Goal: Task Accomplishment & Management: Use online tool/utility

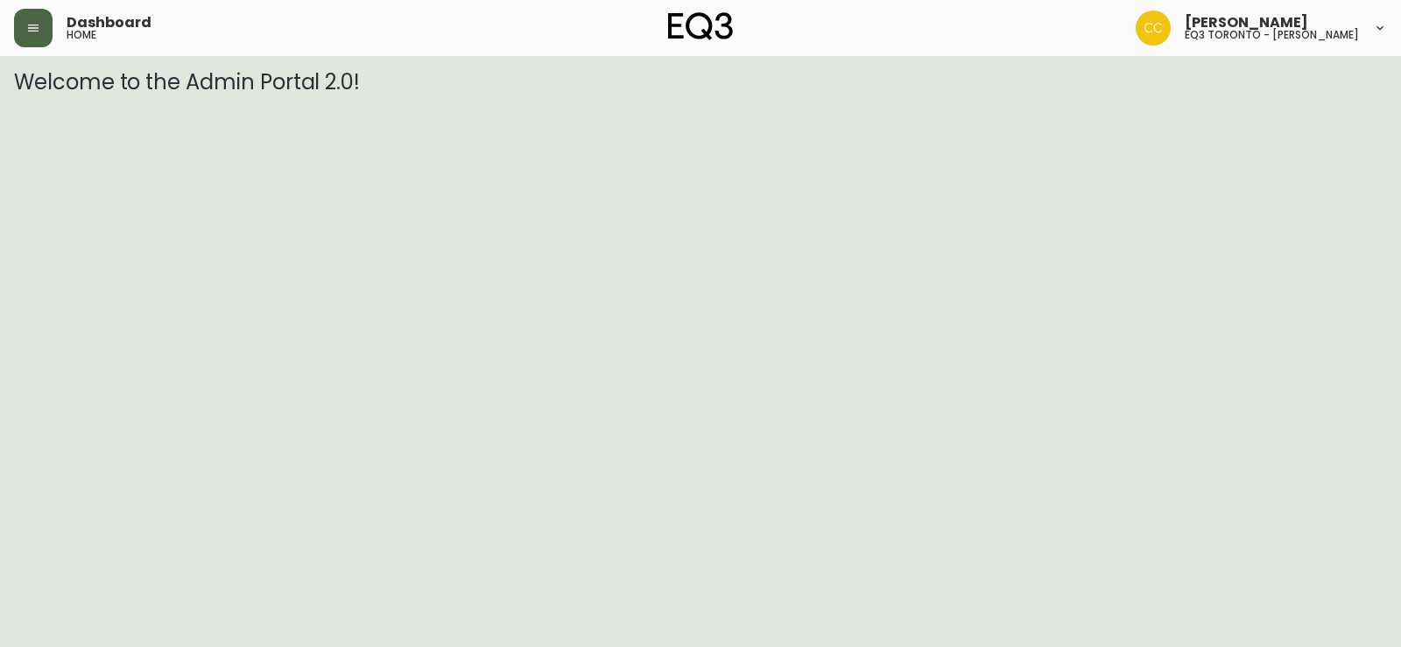
click at [36, 33] on icon "button" at bounding box center [33, 28] width 14 height 14
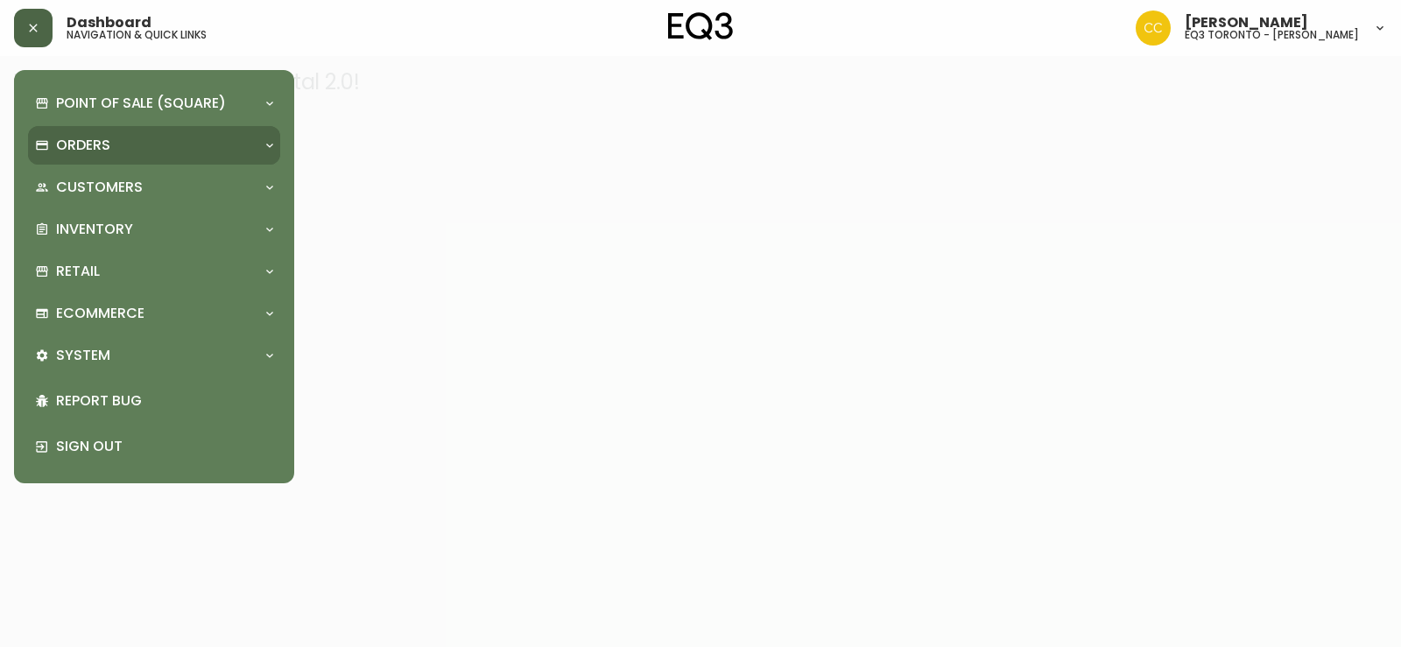
drag, startPoint x: 131, startPoint y: 98, endPoint x: 133, endPoint y: 135, distance: 36.8
click at [132, 98] on p "Point of Sale (Square)" at bounding box center [141, 103] width 170 height 19
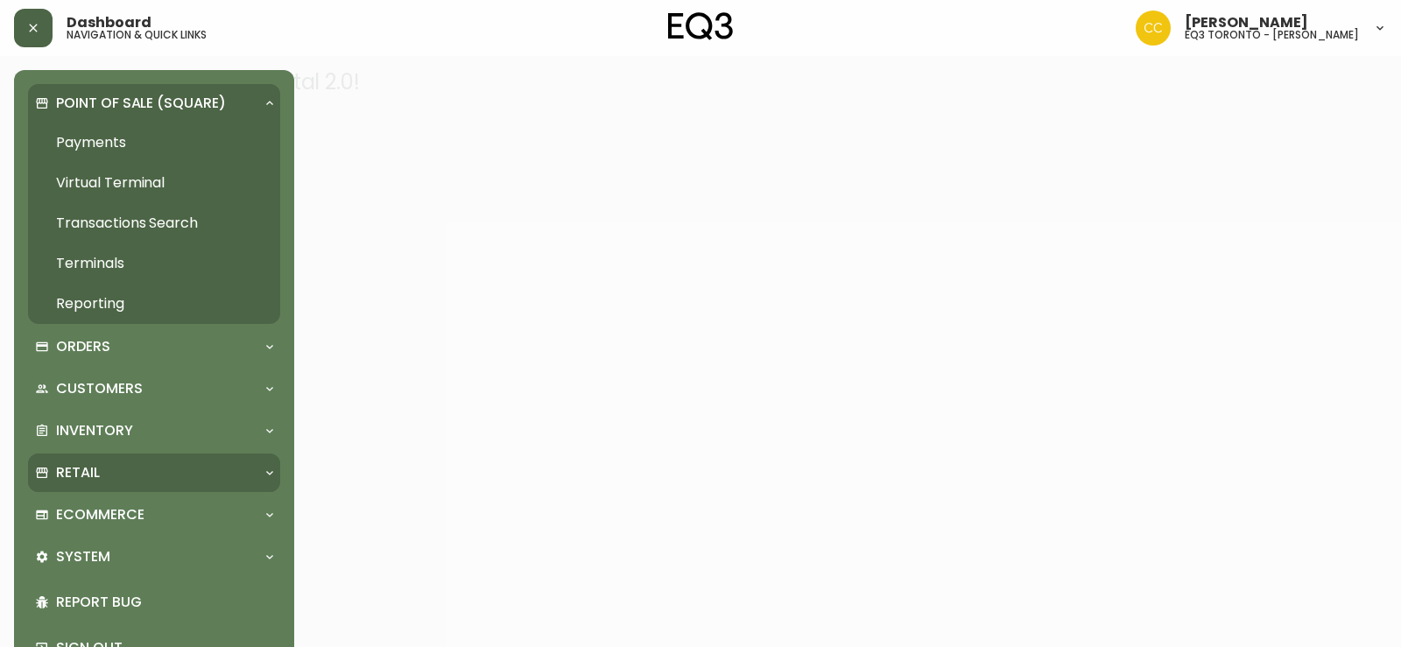
click at [105, 470] on div "Retail" at bounding box center [145, 472] width 221 height 19
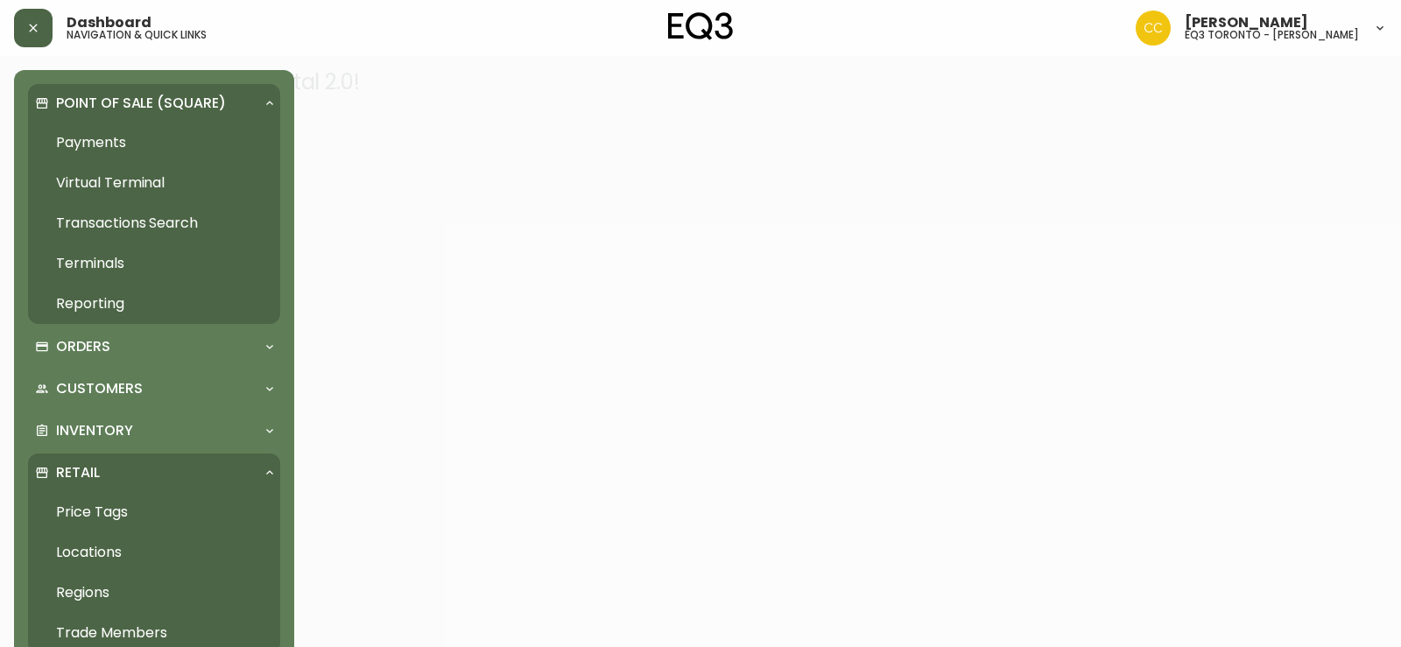
click at [109, 519] on link "Price Tags" at bounding box center [154, 512] width 252 height 40
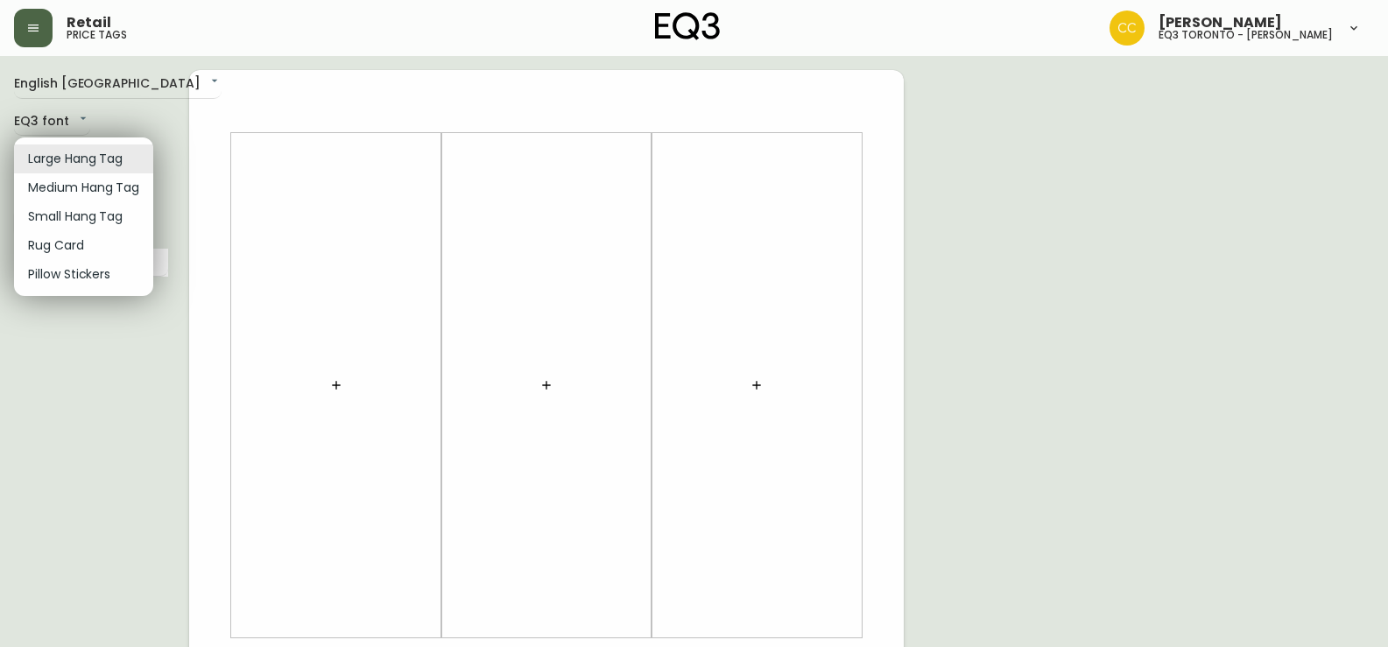
click at [59, 165] on body "Retail price tags [PERSON_NAME] eq3 [GEOGRAPHIC_DATA] - [PERSON_NAME] English […" at bounding box center [694, 623] width 1388 height 1247
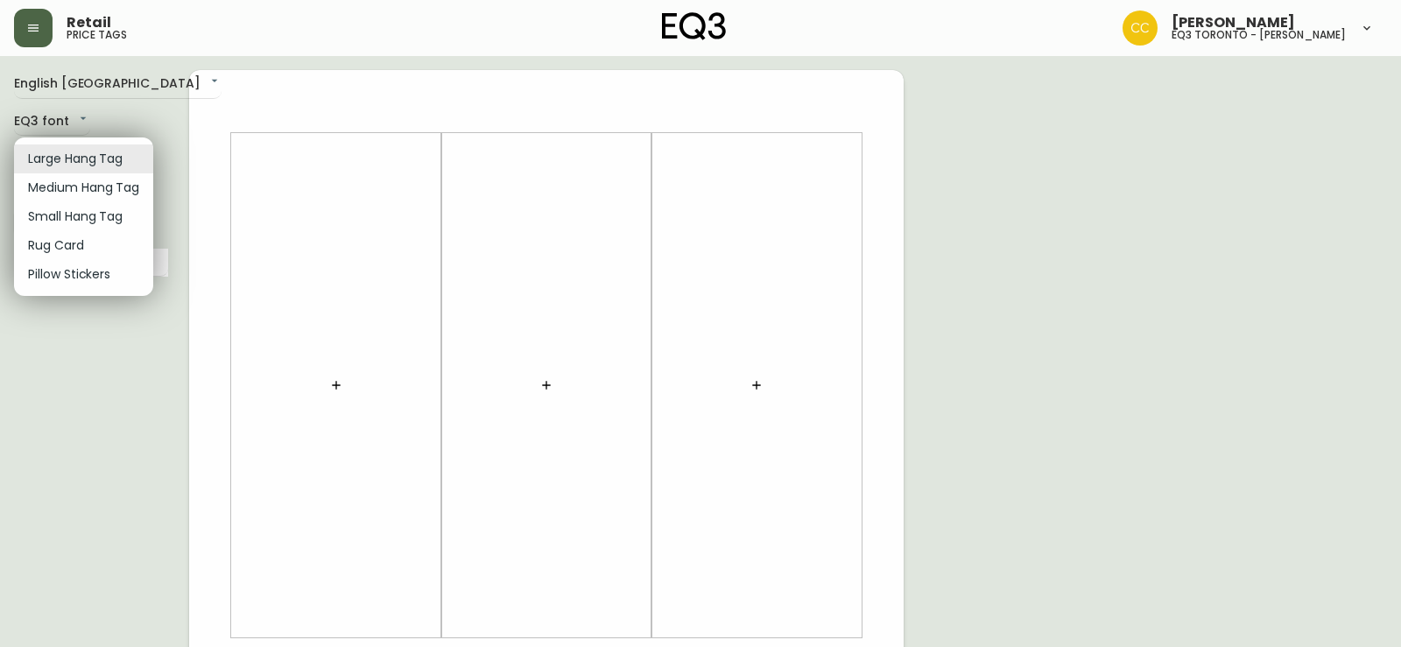
click at [109, 215] on li "Small Hang Tag" at bounding box center [83, 216] width 139 height 29
type input "small"
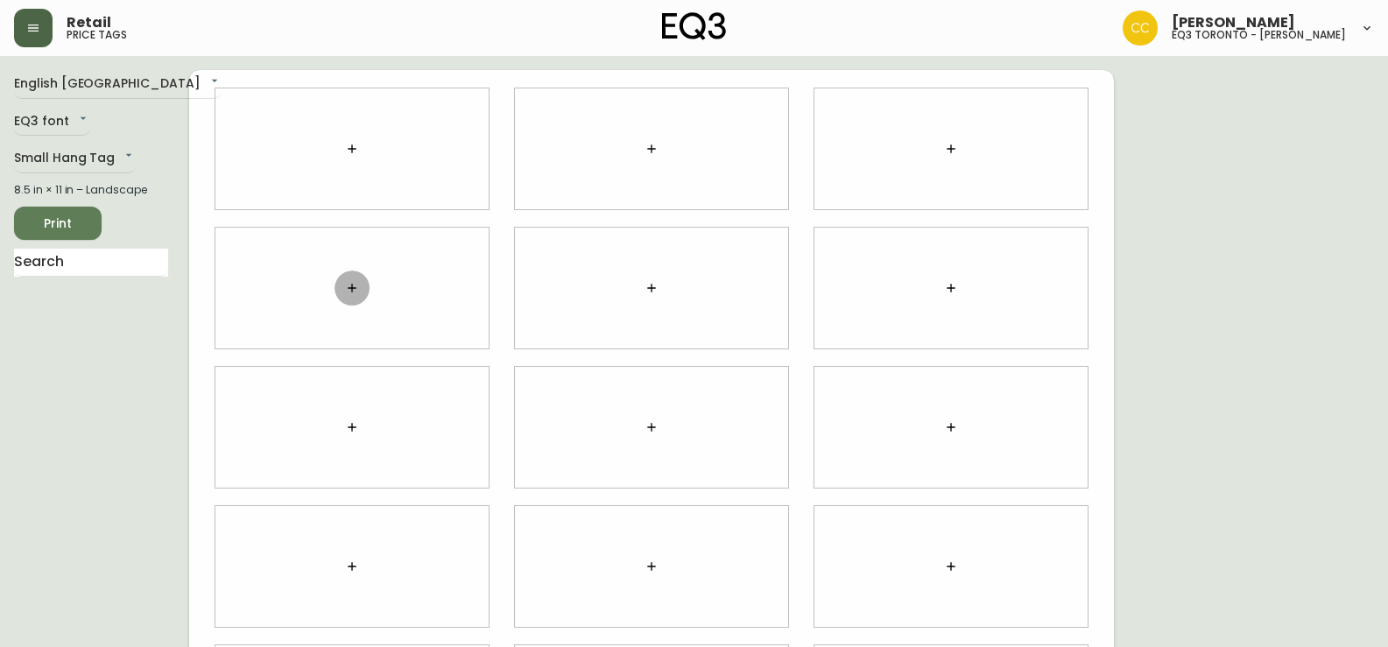
click at [356, 289] on icon "button" at bounding box center [352, 288] width 14 height 14
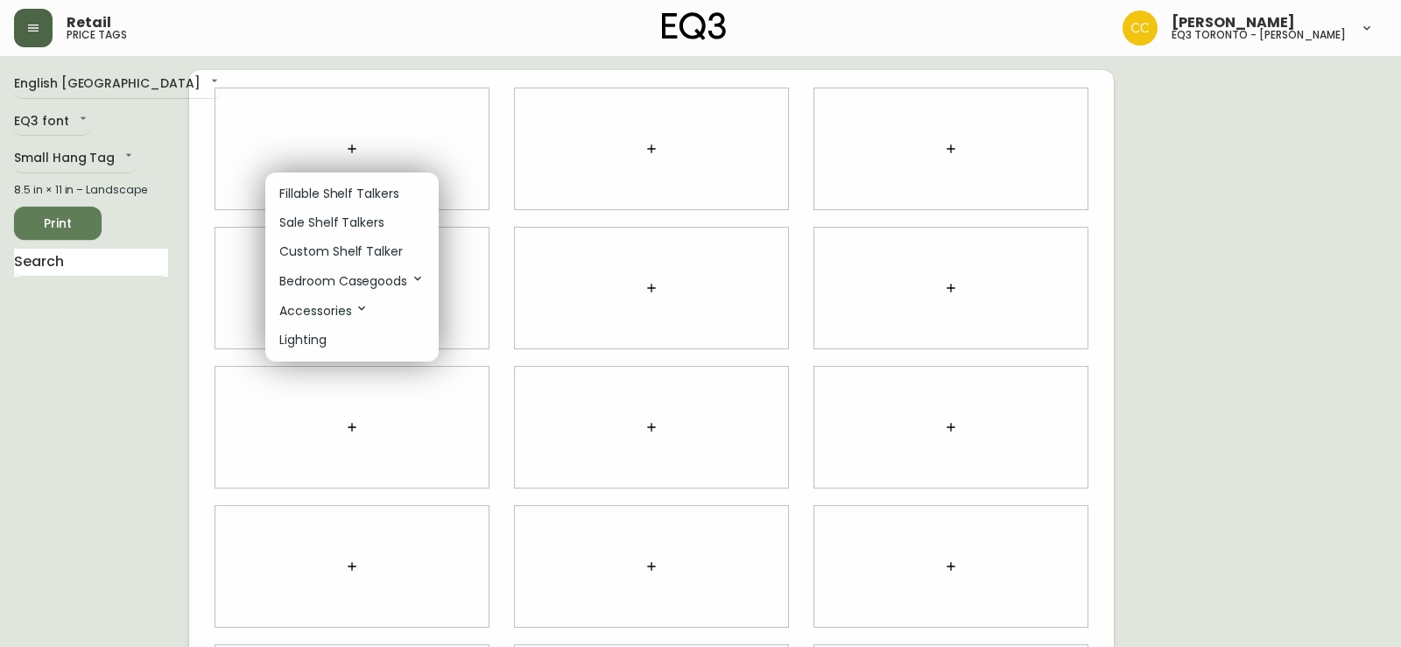
click at [348, 194] on p "Fillable Shelf Talkers" at bounding box center [339, 194] width 120 height 18
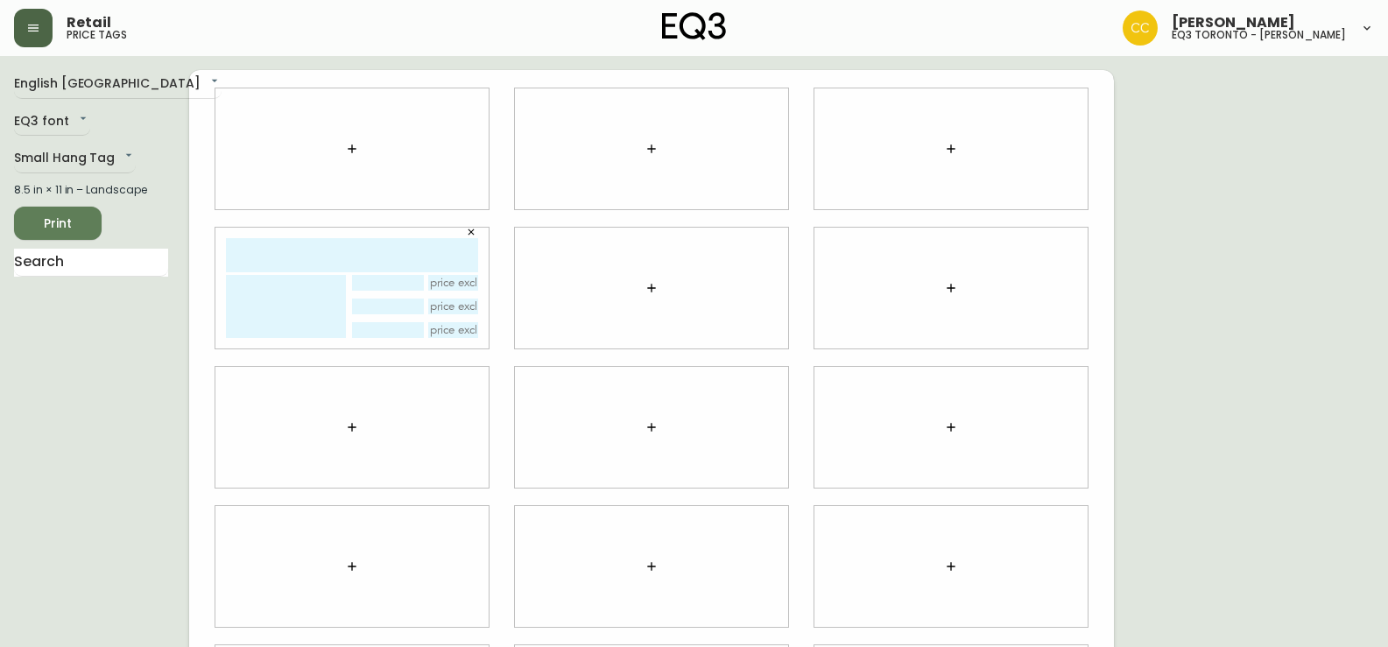
click at [315, 254] on input "text" at bounding box center [352, 255] width 252 height 34
type input "delivery"
click at [650, 300] on button "button" at bounding box center [651, 288] width 35 height 35
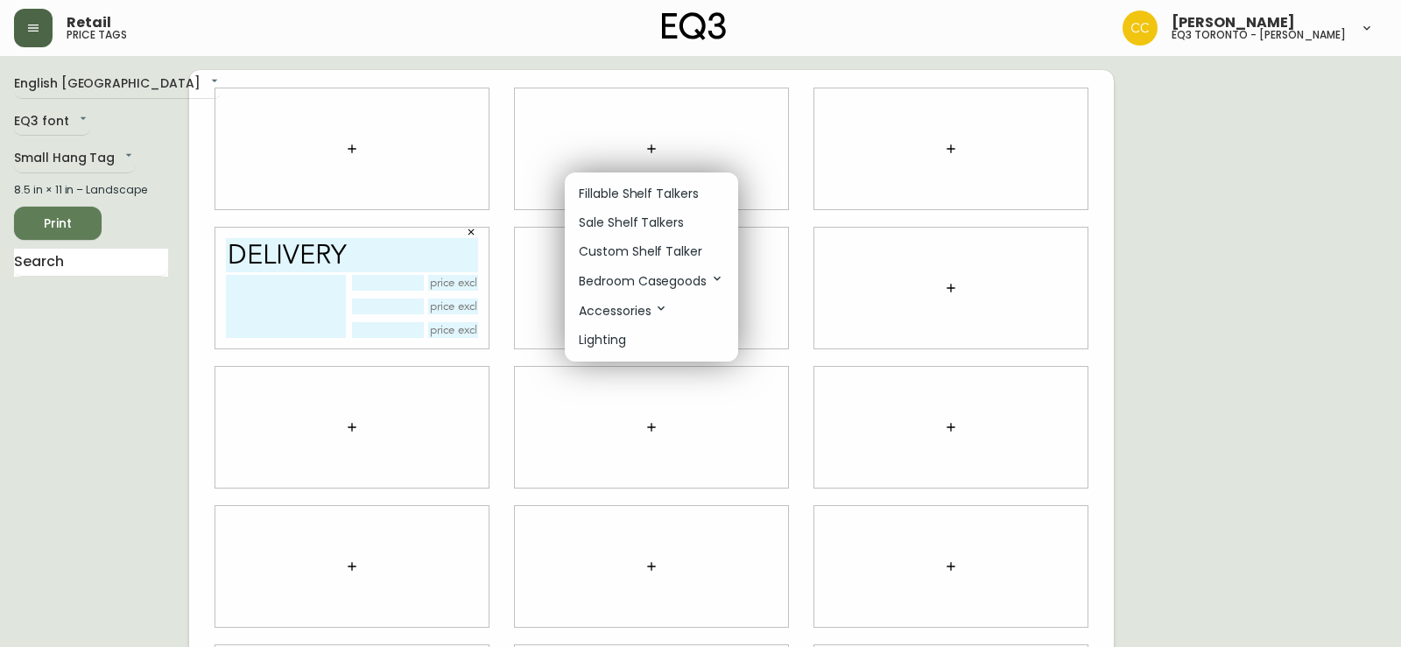
click at [624, 183] on li "Fillable Shelf Talkers" at bounding box center [651, 194] width 173 height 29
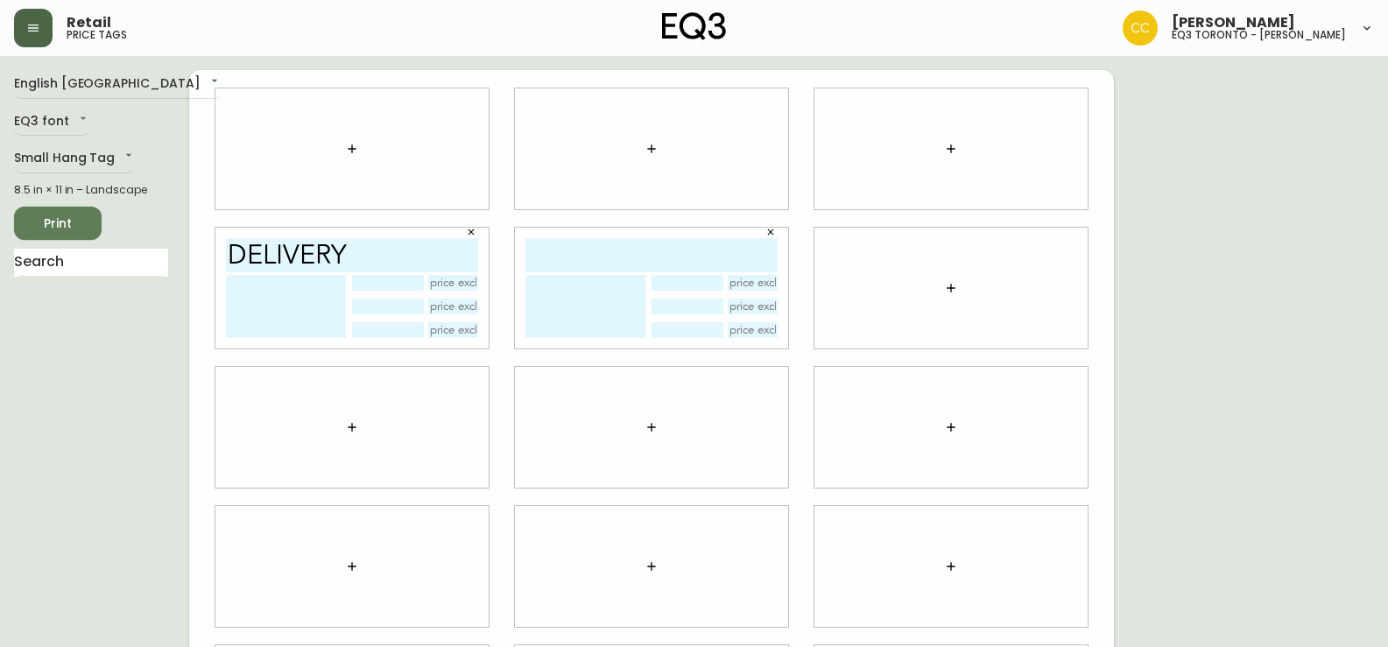
click at [568, 250] on input "text" at bounding box center [651, 255] width 252 height 34
type input "return"
click at [946, 290] on icon "button" at bounding box center [951, 288] width 14 height 14
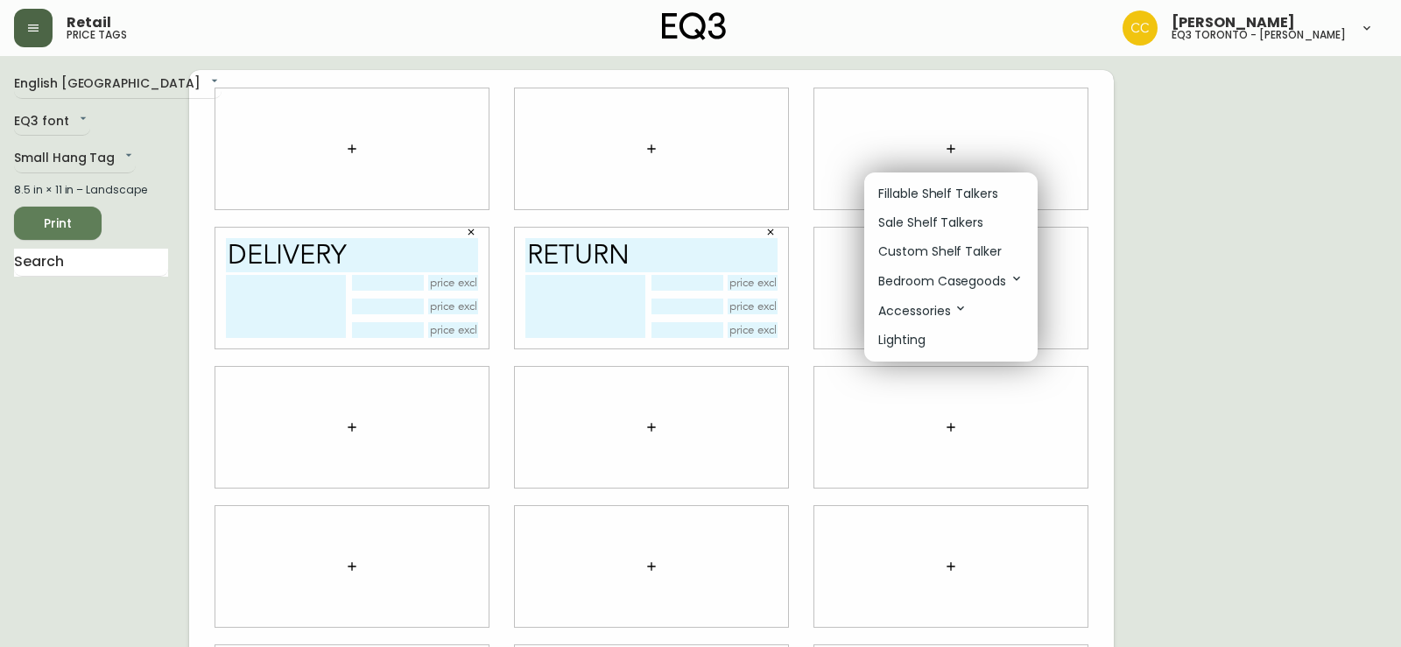
click at [930, 190] on p "Fillable Shelf Talkers" at bounding box center [938, 194] width 120 height 18
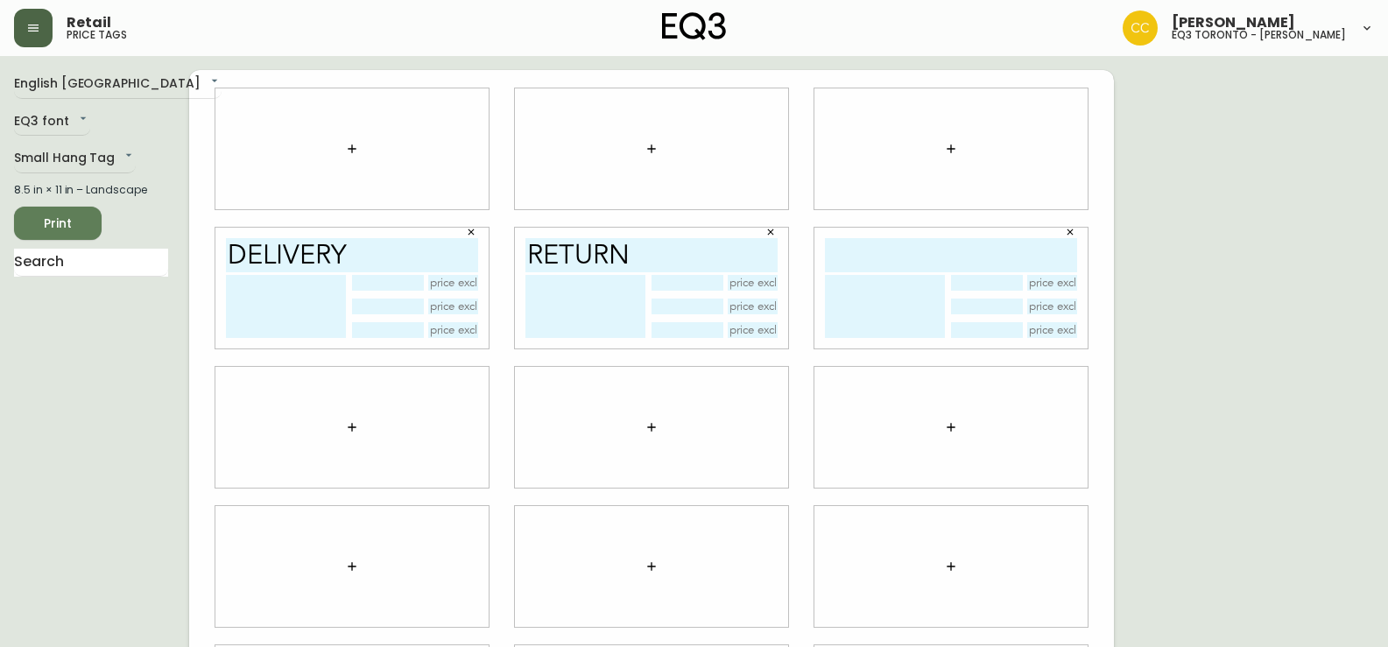
click at [917, 243] on input "text" at bounding box center [951, 255] width 252 height 34
type input "warranty"
click at [347, 433] on icon "button" at bounding box center [352, 427] width 14 height 14
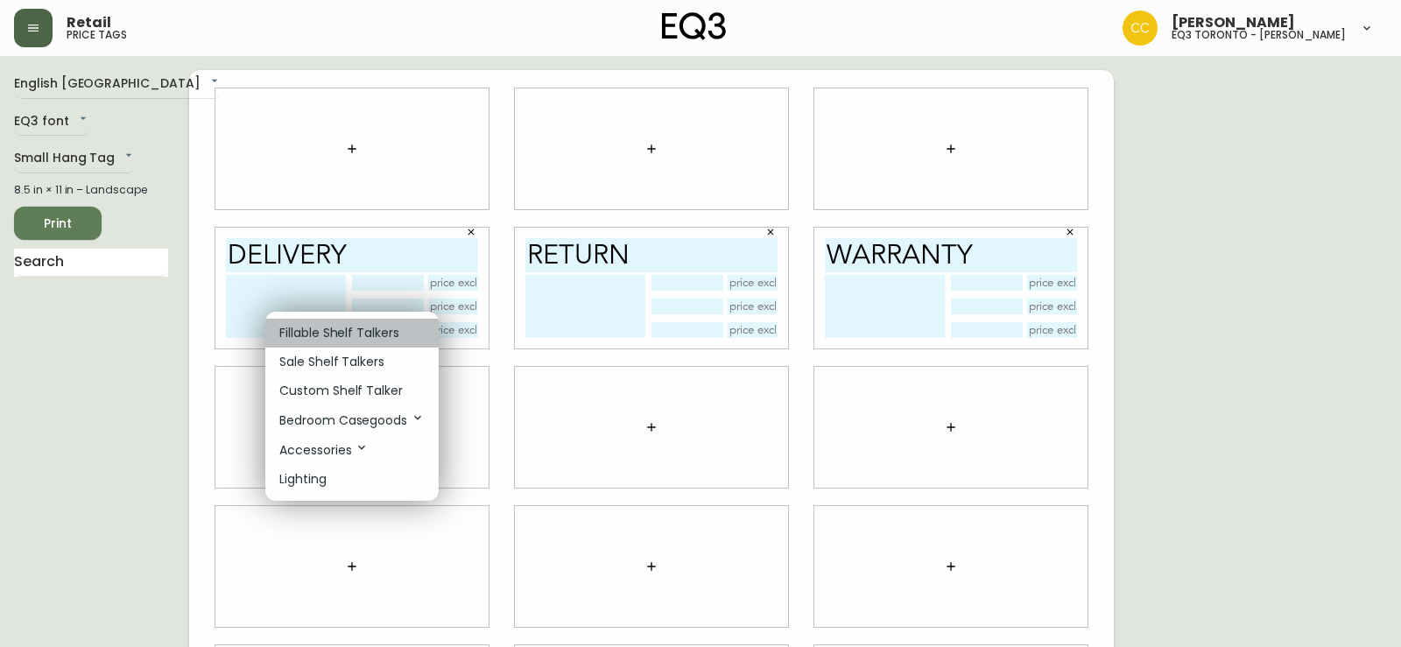
click at [331, 332] on p "Fillable Shelf Talkers" at bounding box center [339, 333] width 120 height 18
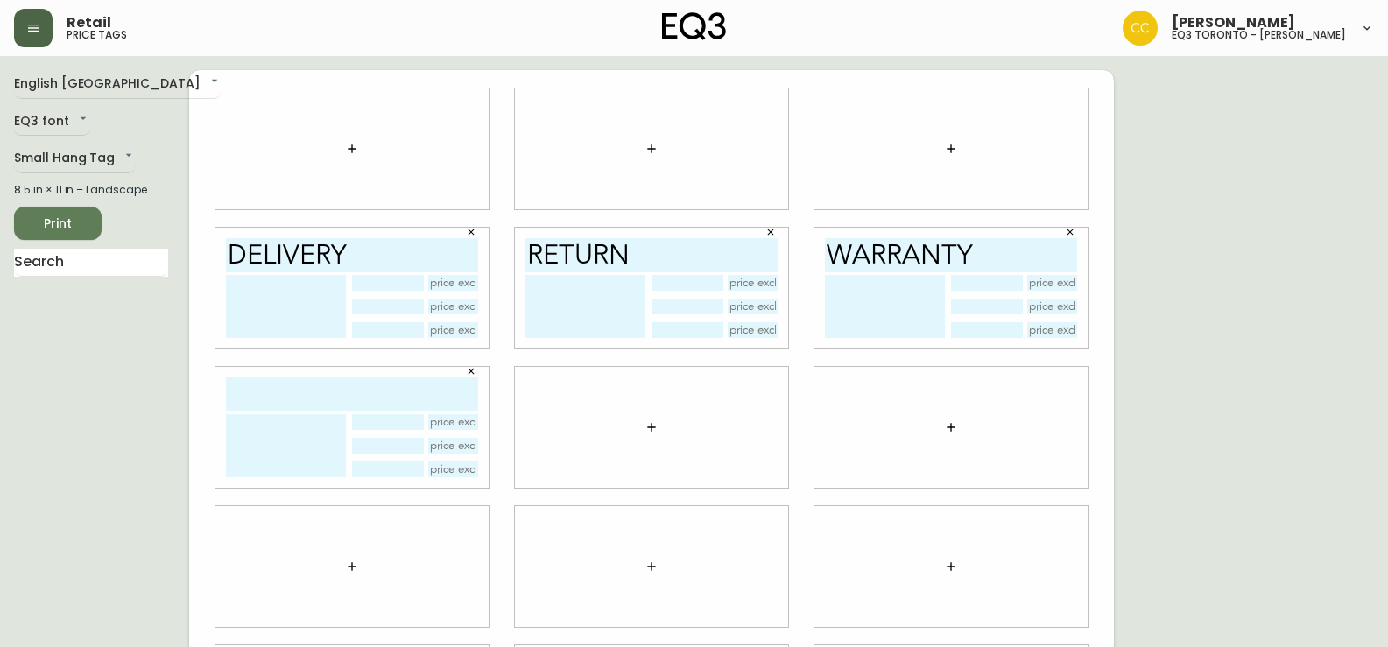
click at [319, 387] on input "text" at bounding box center [352, 394] width 252 height 34
type input "135 pick up"
click at [652, 432] on icon "button" at bounding box center [652, 427] width 14 height 14
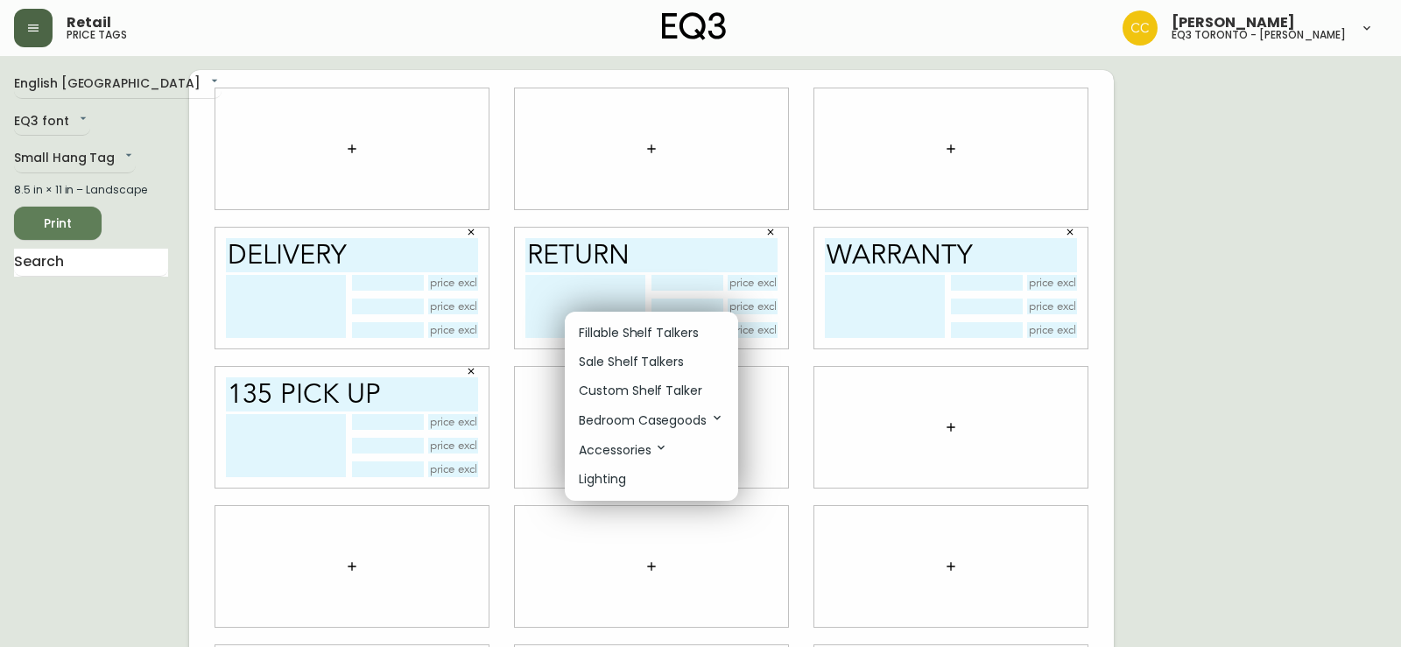
click at [627, 330] on p "Fillable Shelf Talkers" at bounding box center [639, 333] width 120 height 18
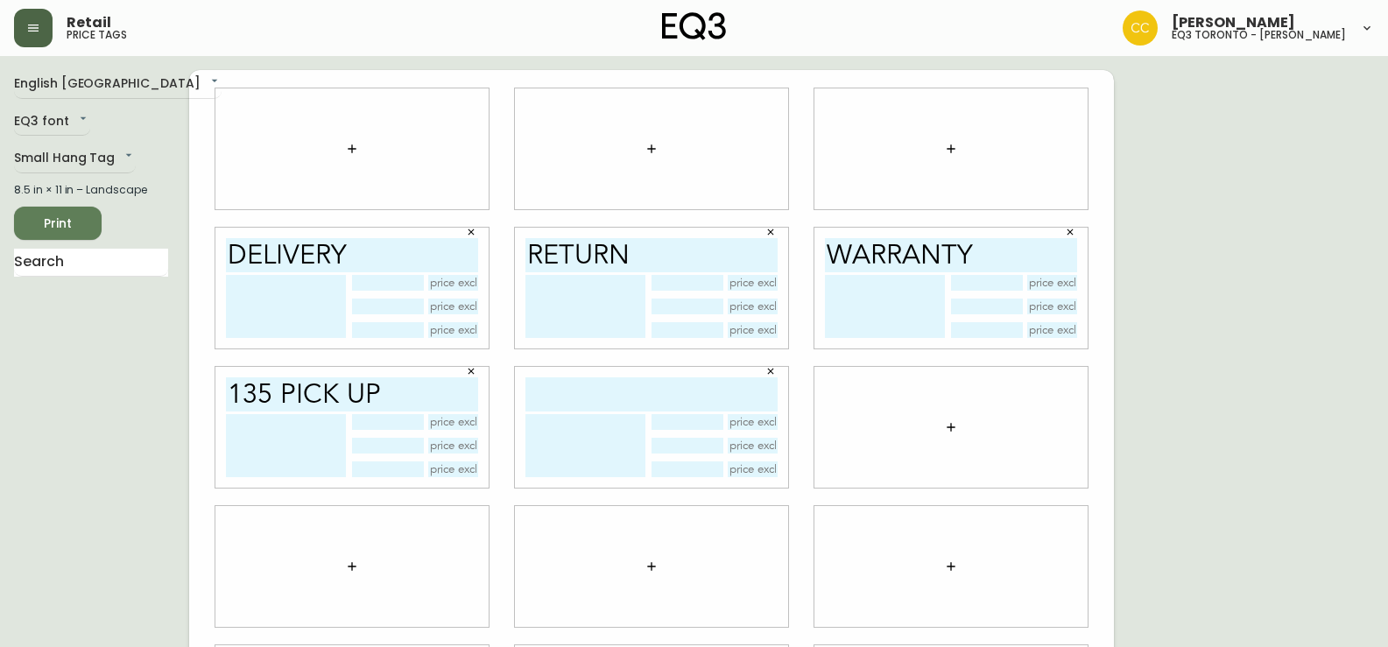
click at [594, 398] on input "text" at bounding box center [651, 394] width 252 height 34
type input "visual transfers"
click at [953, 422] on icon "button" at bounding box center [951, 427] width 14 height 14
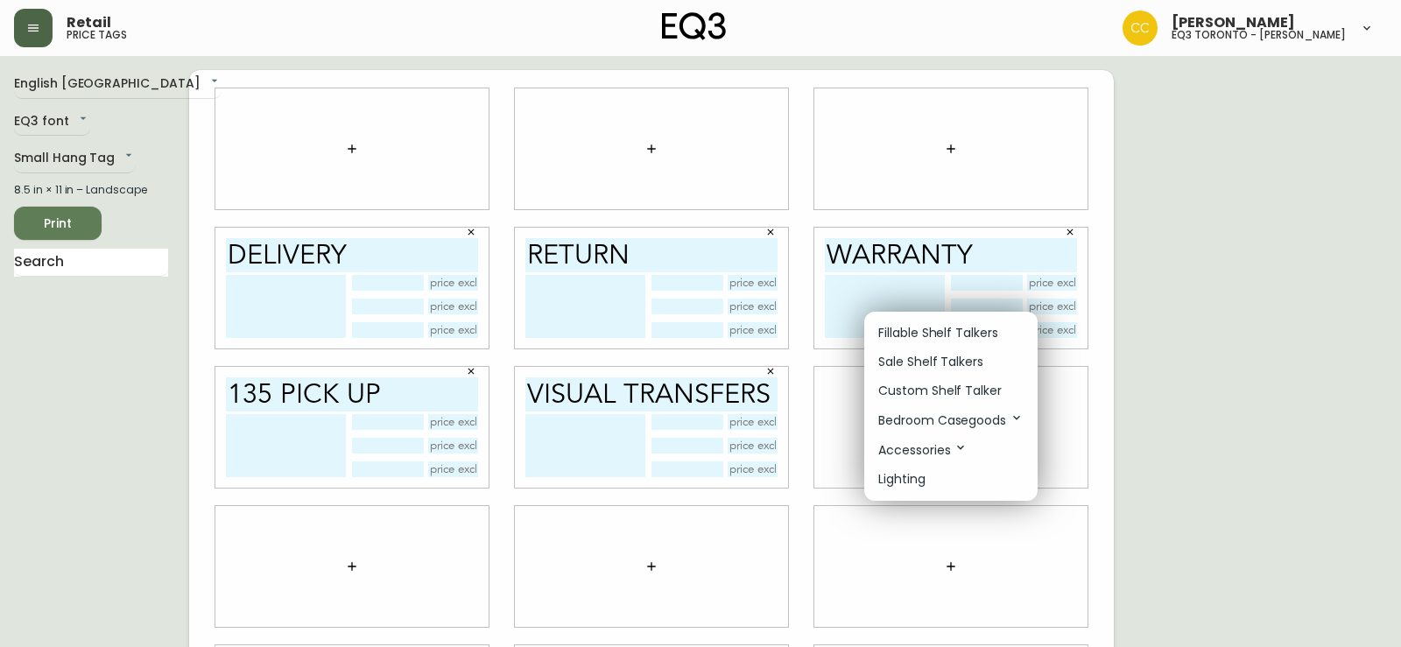
click at [904, 335] on p "Fillable Shelf Talkers" at bounding box center [938, 333] width 120 height 18
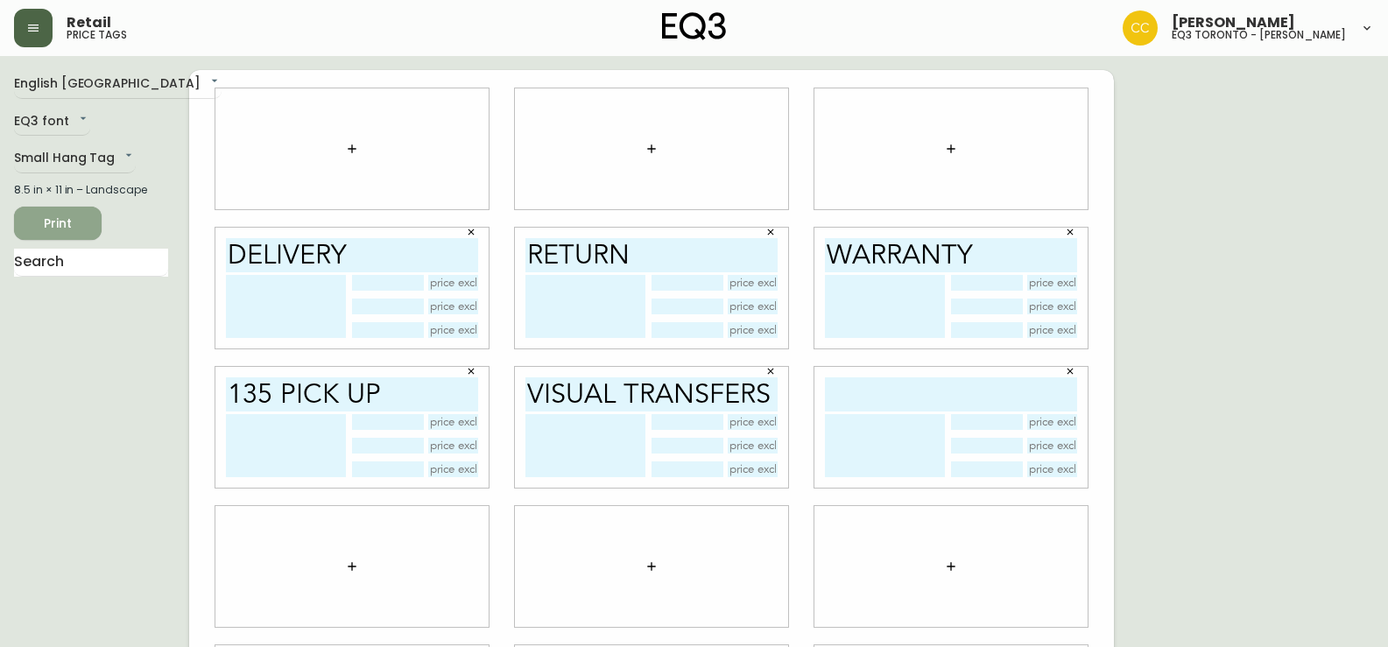
click at [30, 218] on span "Print" at bounding box center [58, 224] width 60 height 22
drag, startPoint x: 22, startPoint y: 32, endPoint x: 37, endPoint y: 38, distance: 16.1
click at [24, 32] on button "button" at bounding box center [33, 28] width 39 height 39
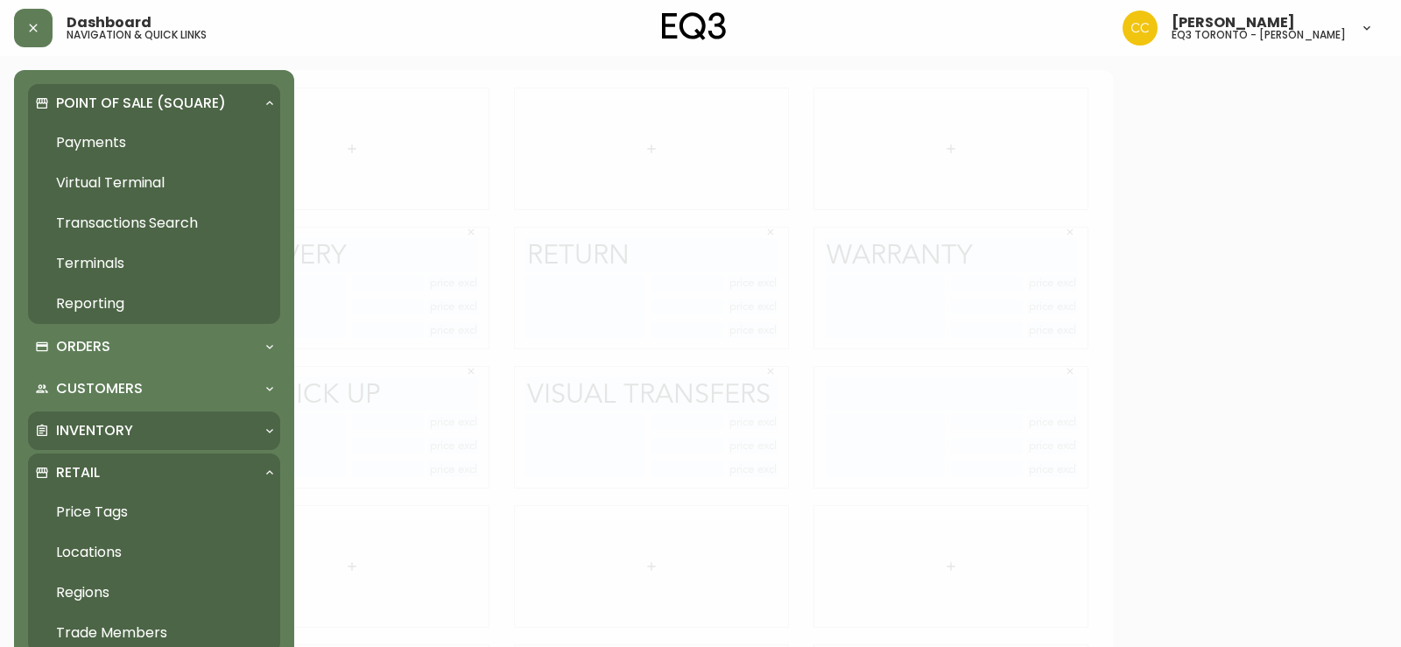
click at [152, 425] on div "Inventory" at bounding box center [145, 430] width 221 height 19
click at [130, 466] on link "Import Stock Status" at bounding box center [154, 470] width 252 height 40
